Goal: Obtain resource: Obtain resource

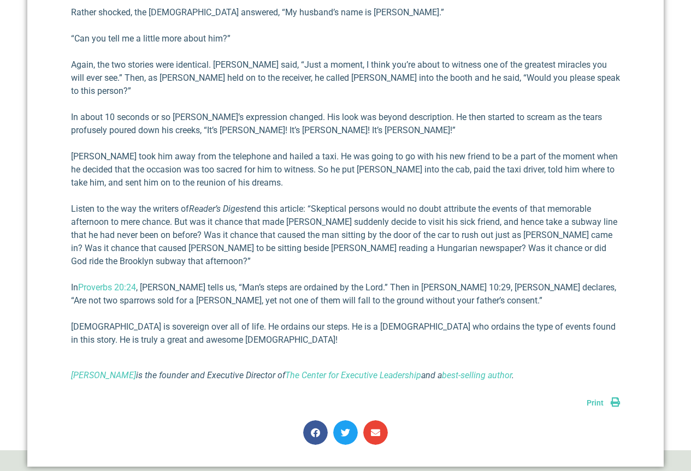
scroll to position [1093, 0]
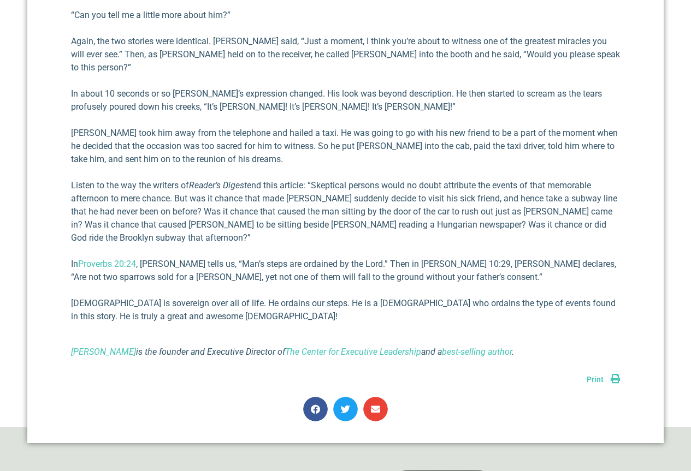
click at [614, 375] on link "Print" at bounding box center [603, 379] width 33 height 9
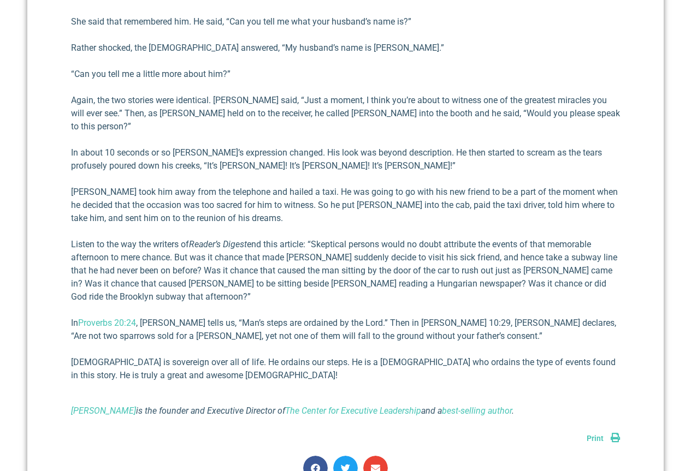
scroll to position [1036, 0]
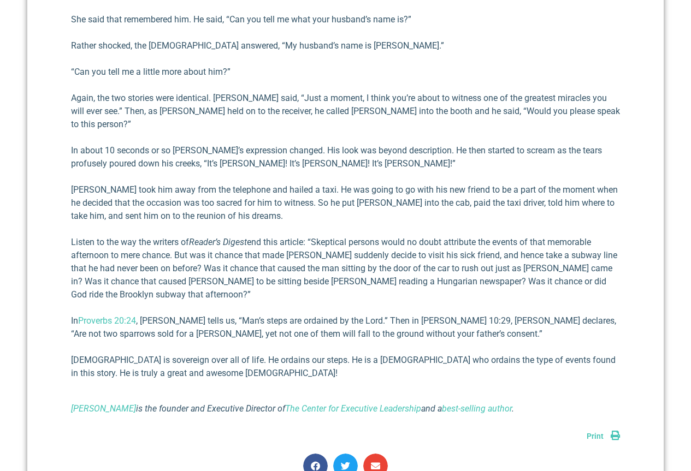
click at [598, 432] on span "Print" at bounding box center [595, 436] width 17 height 9
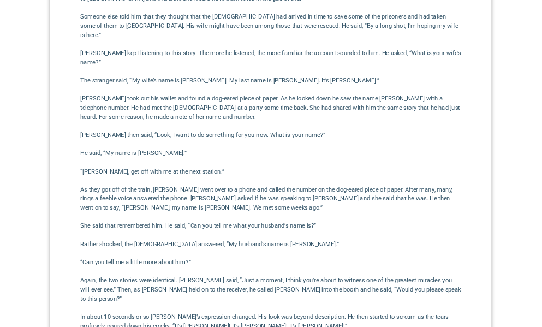
scroll to position [765, 0]
